Goal: Information Seeking & Learning: Check status

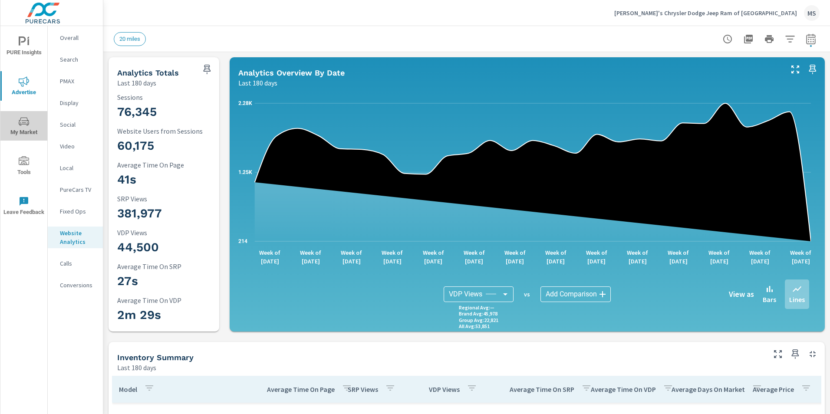
click at [21, 133] on span "My Market" at bounding box center [24, 126] width 42 height 21
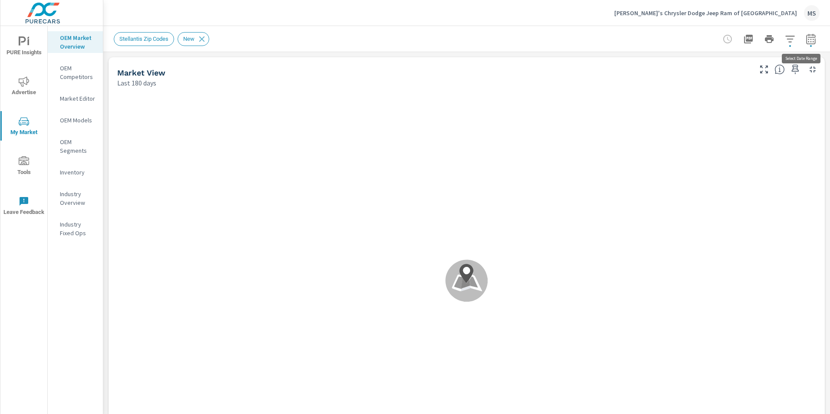
click at [807, 37] on icon "button" at bounding box center [810, 38] width 9 height 10
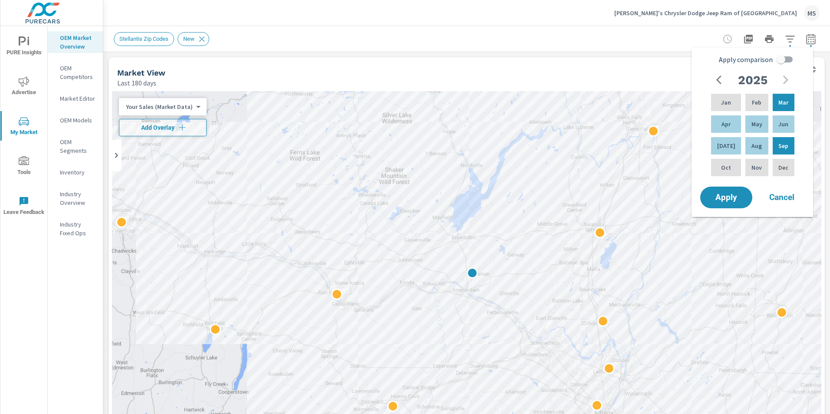
click at [600, 57] on div "Market View Last 180 days" at bounding box center [431, 72] width 645 height 31
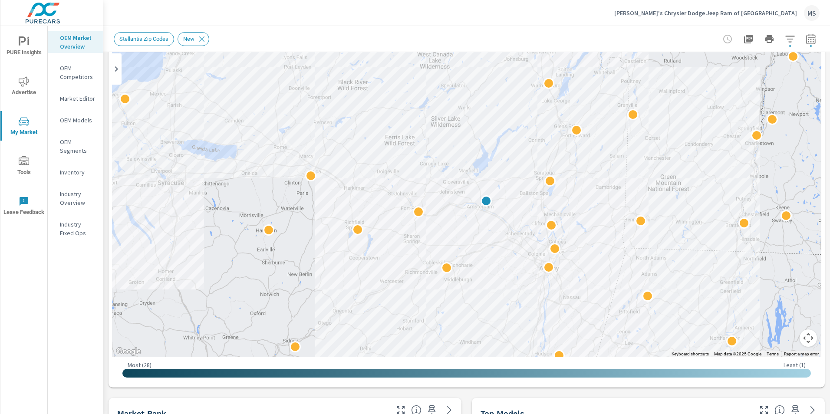
scroll to position [87, 0]
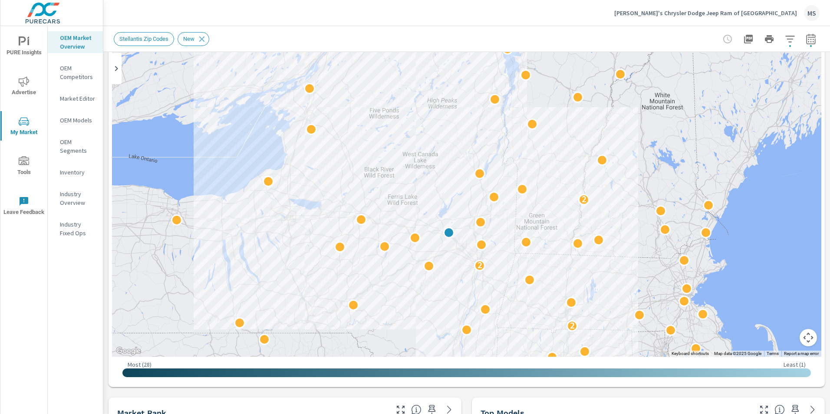
drag, startPoint x: 469, startPoint y: 238, endPoint x: 626, endPoint y: 236, distance: 156.7
